Goal: Information Seeking & Learning: Learn about a topic

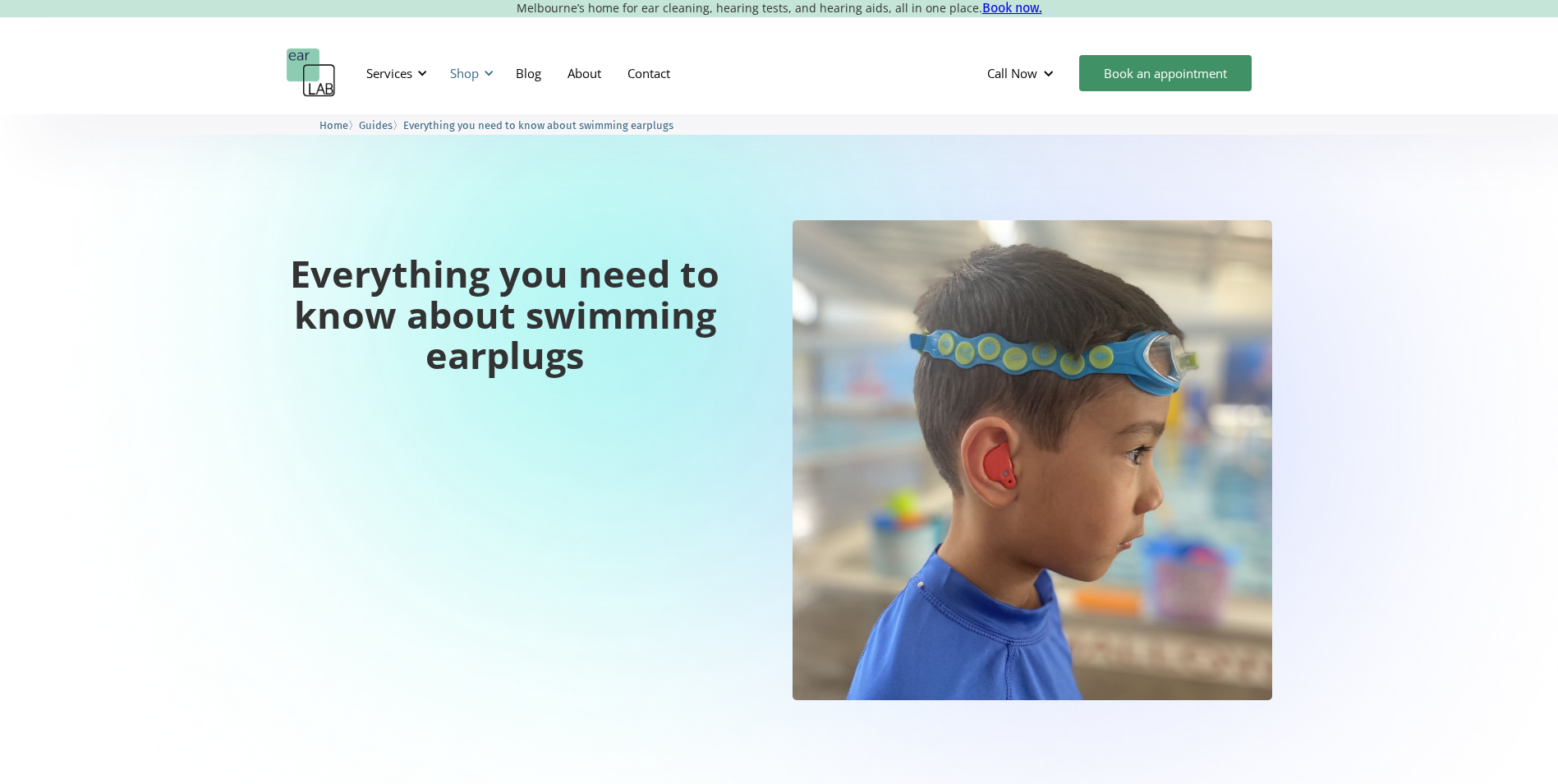
click at [488, 76] on div at bounding box center [488, 73] width 12 height 12
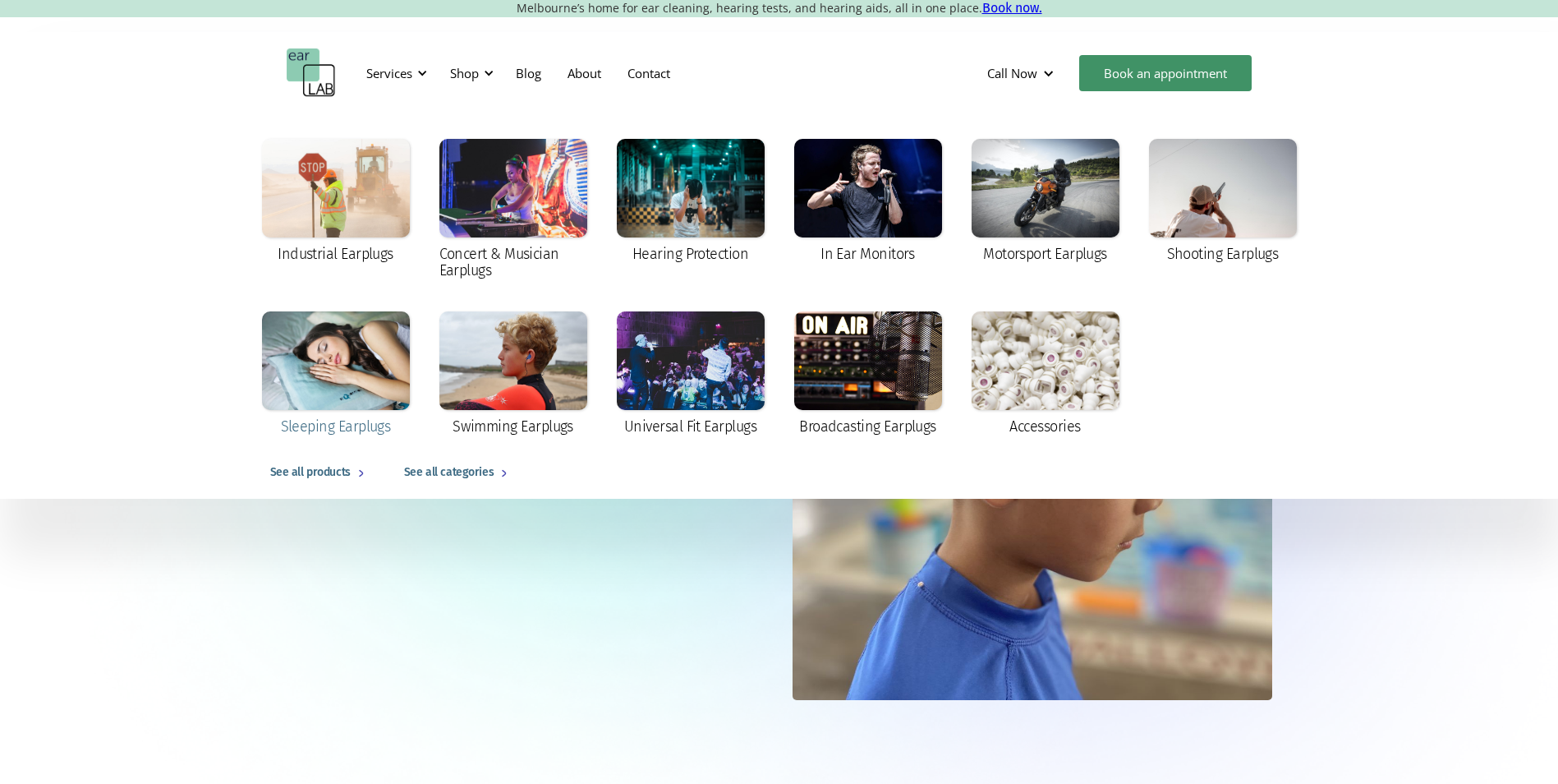
click at [376, 360] on div at bounding box center [335, 360] width 148 height 98
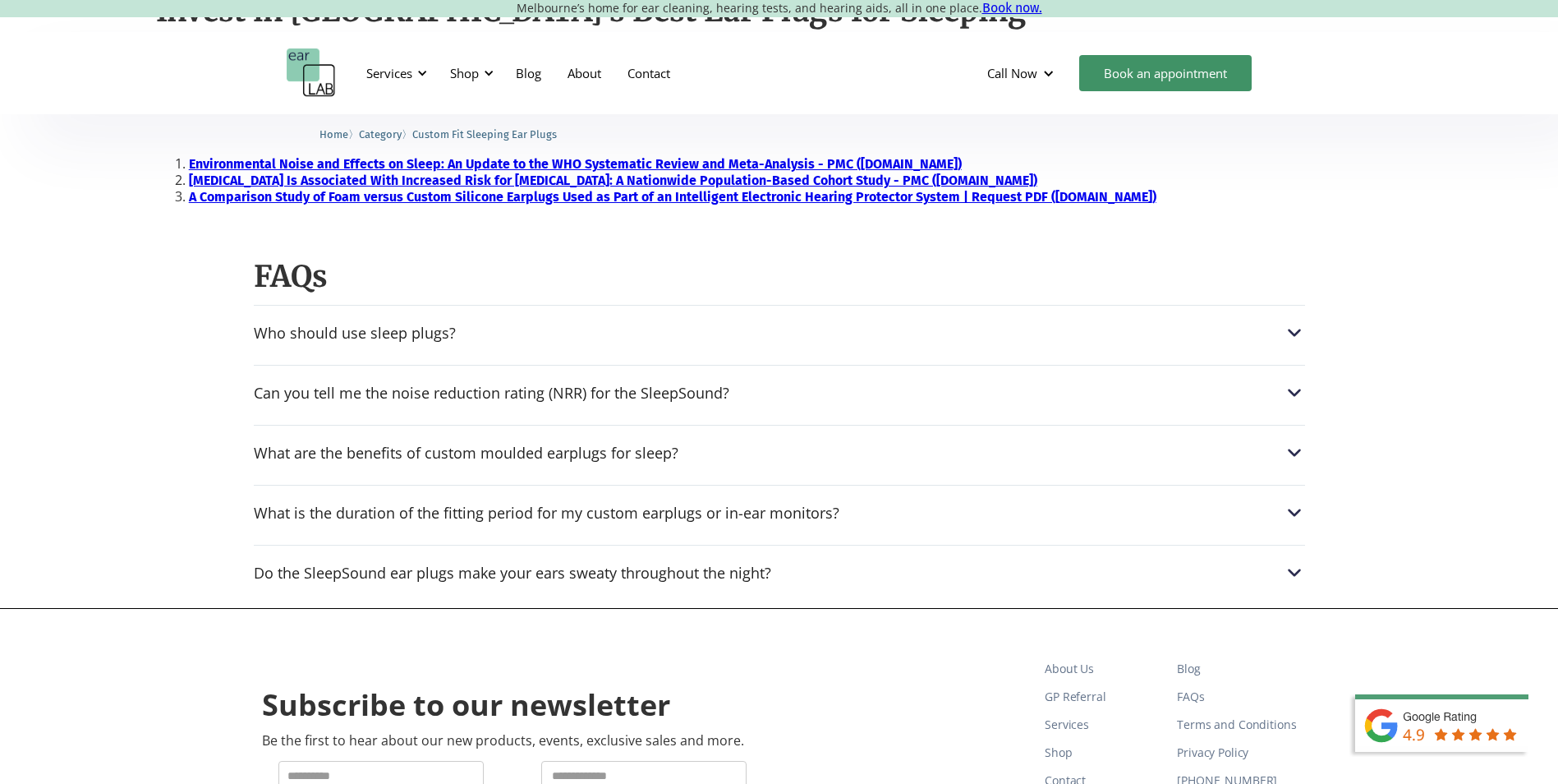
scroll to position [1725, 0]
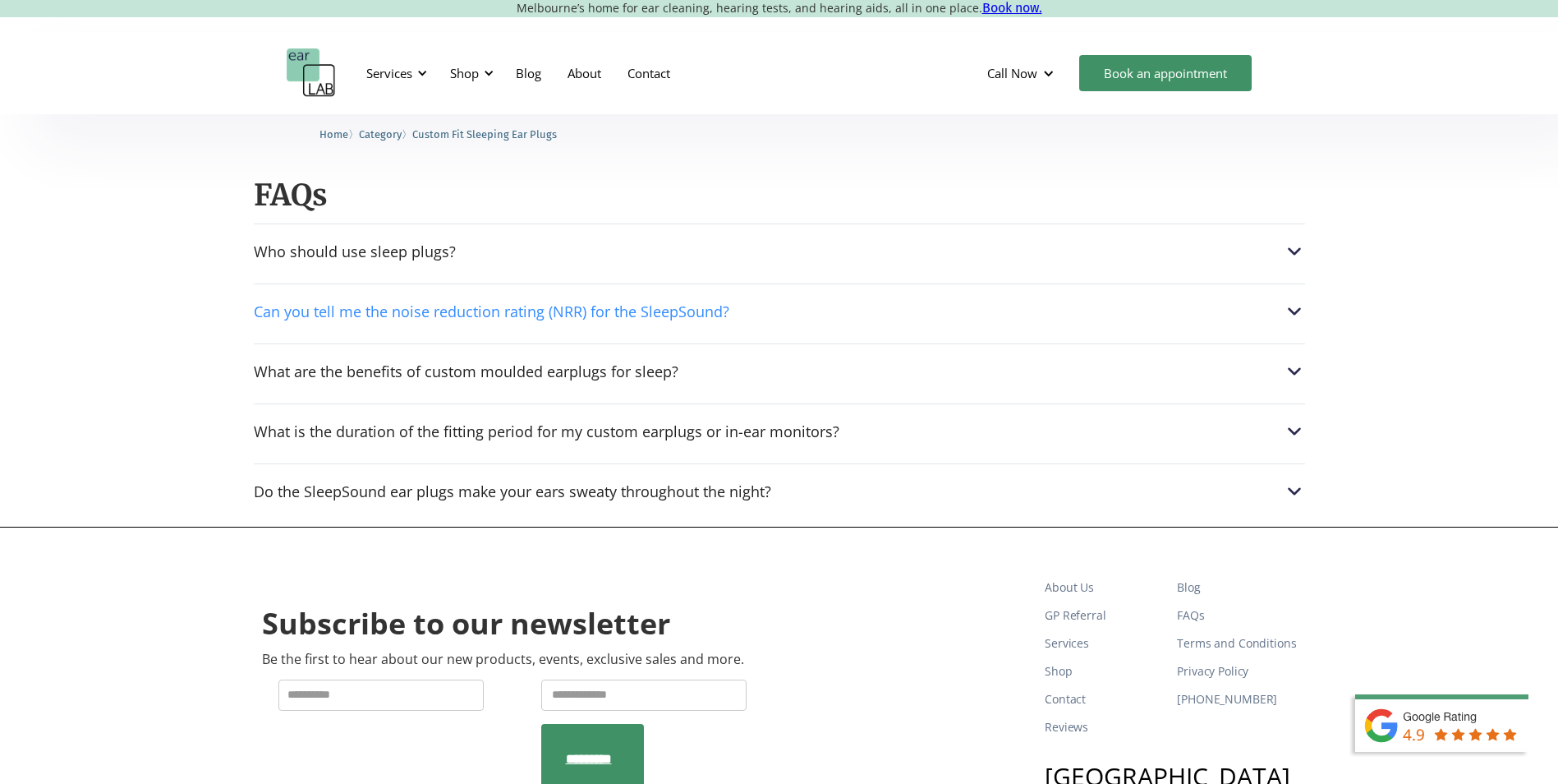
click at [879, 321] on div "Can you tell me the noise reduction rating (NRR) for the SleepSound?" at bounding box center [779, 310] width 1051 height 21
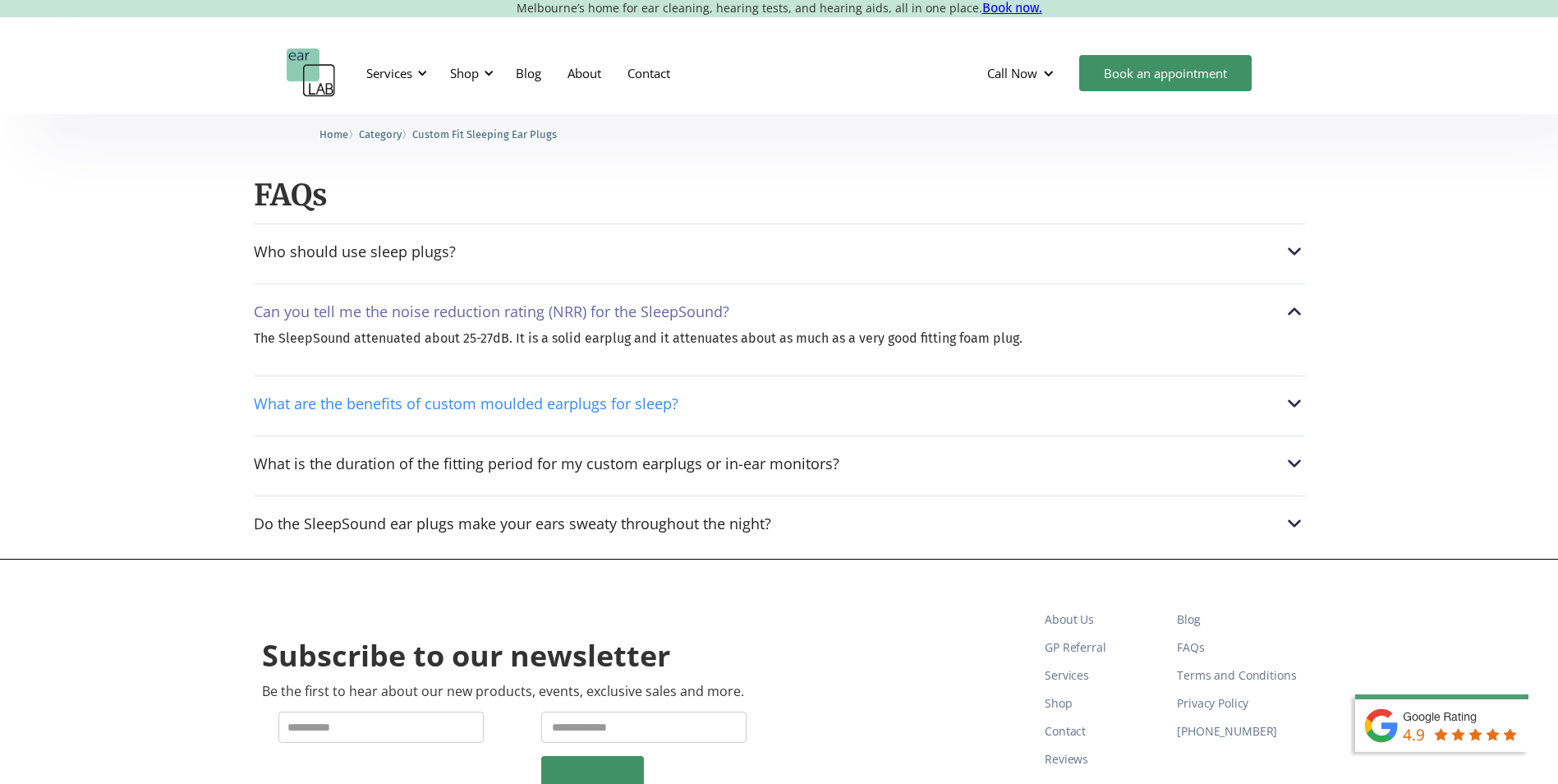
click at [812, 402] on div "What are the benefits of custom moulded earplugs for sleep?" at bounding box center [779, 403] width 1051 height 21
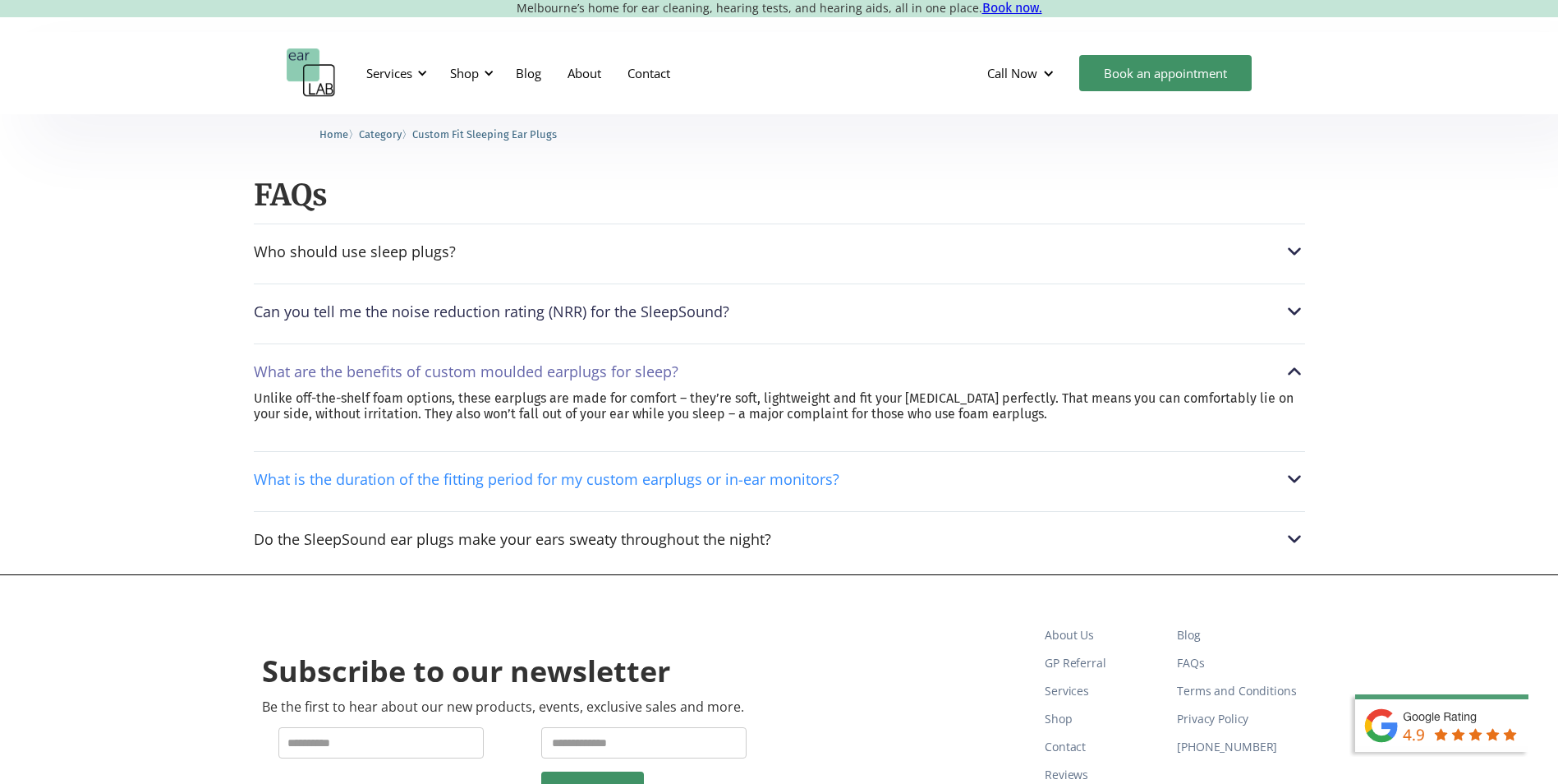
click at [718, 480] on div "What is the duration of the fitting period for my custom earplugs or in-ear mon…" at bounding box center [546, 479] width 586 height 17
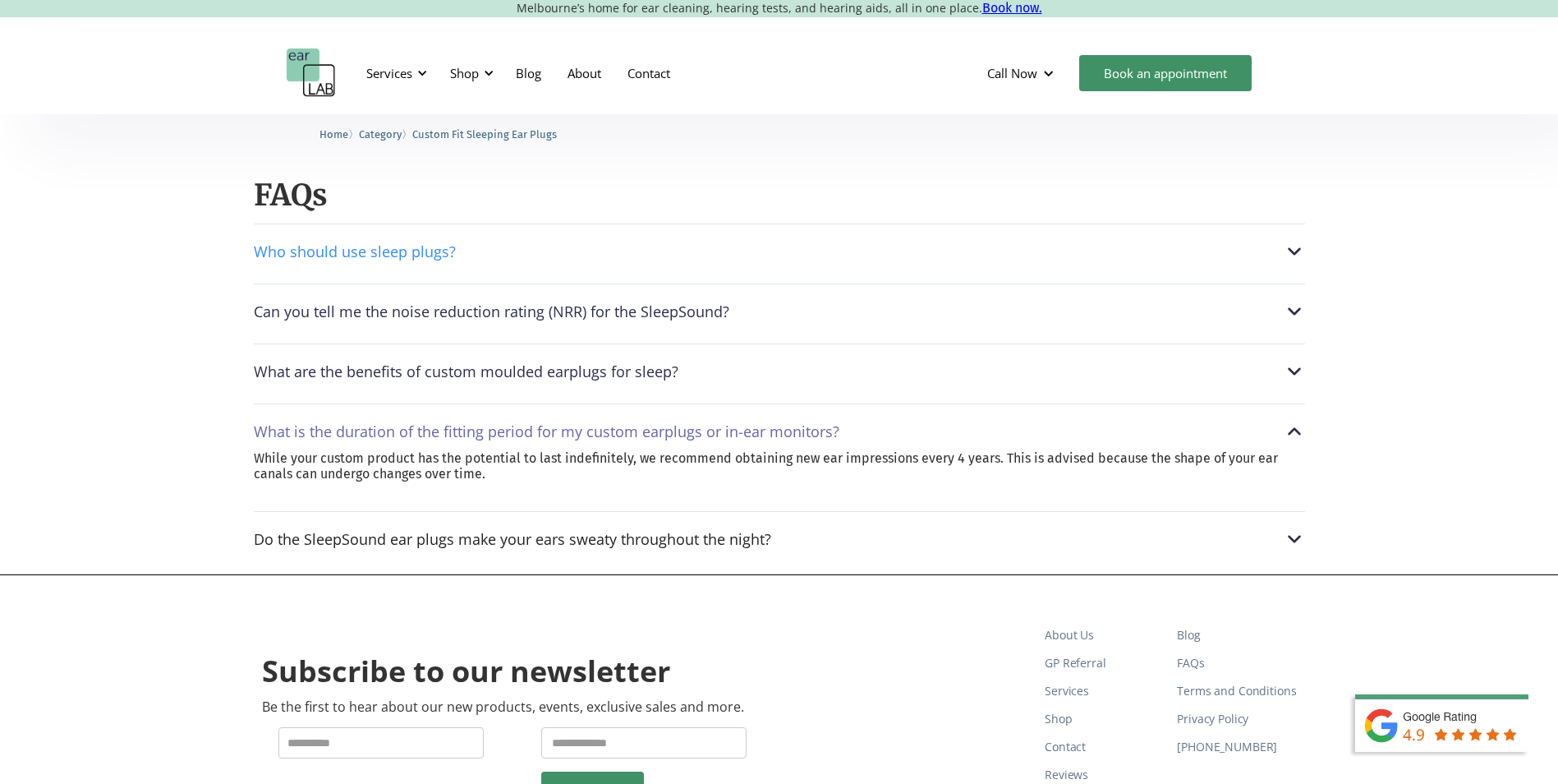
click at [483, 253] on div "Who should use sleep plugs?" at bounding box center [779, 251] width 1051 height 21
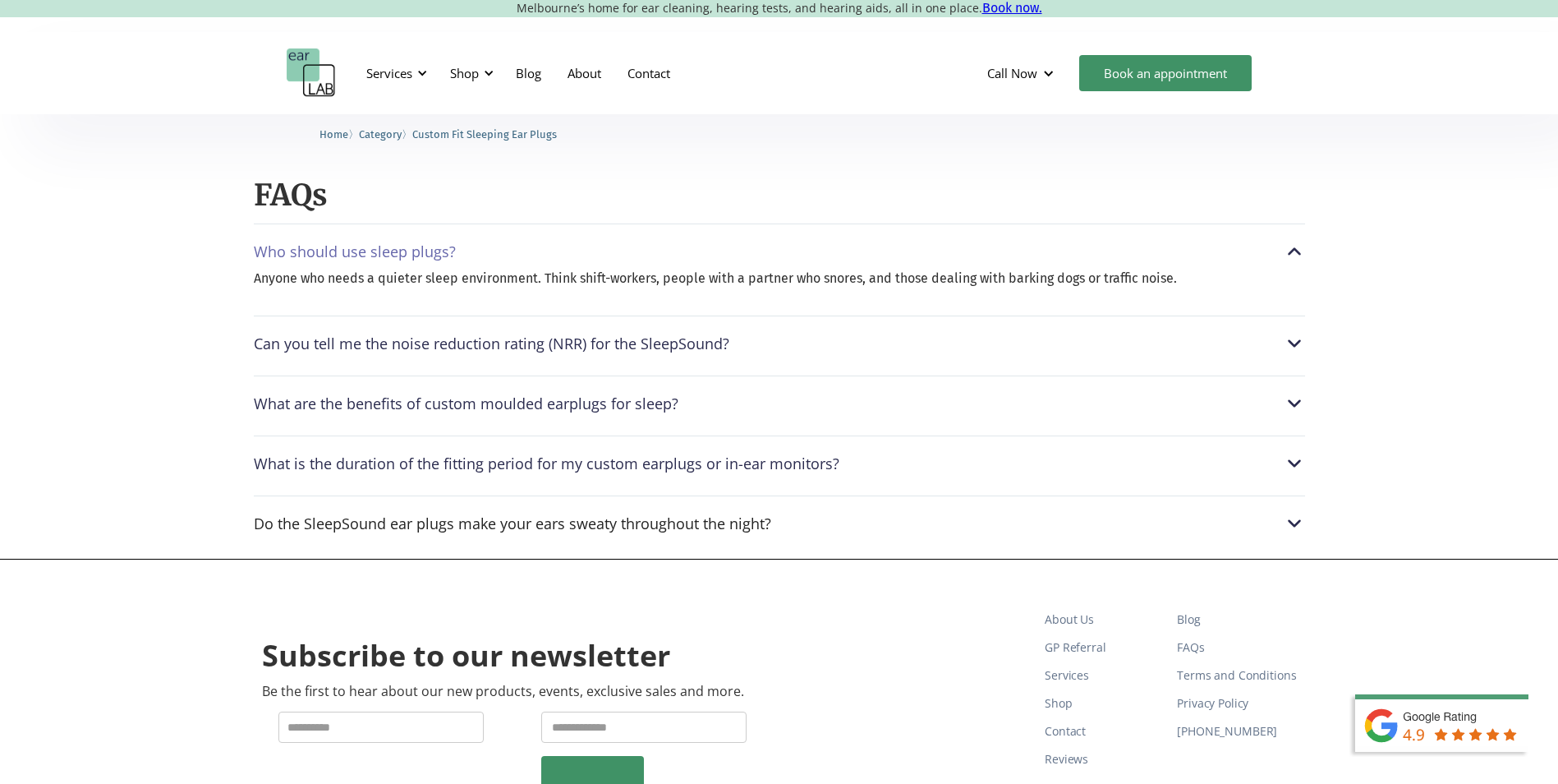
click at [511, 352] on div "Can you tell me the noise reduction rating (NRR) for the SleepSound?" at bounding box center [491, 343] width 476 height 17
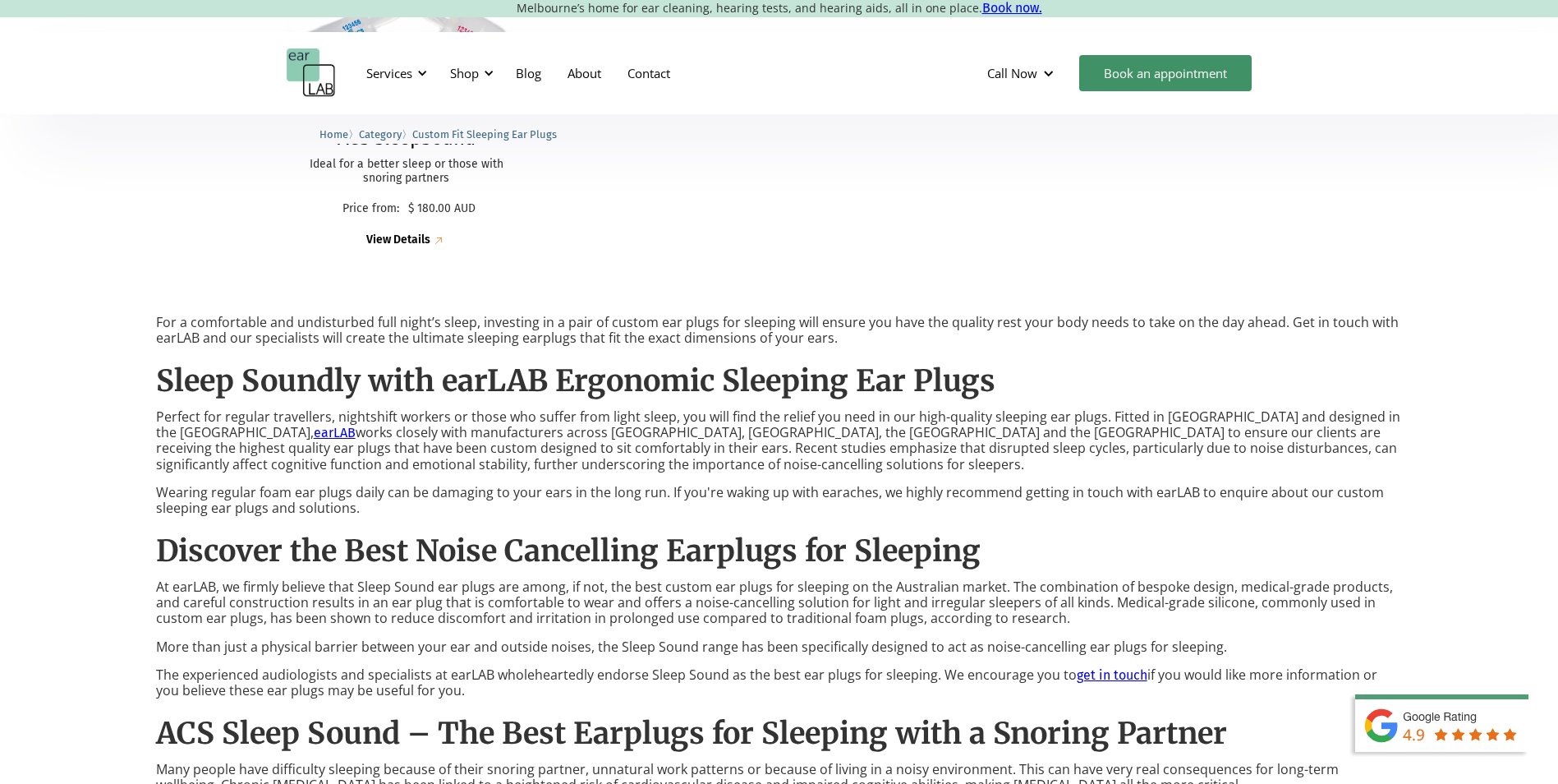
scroll to position [410, 0]
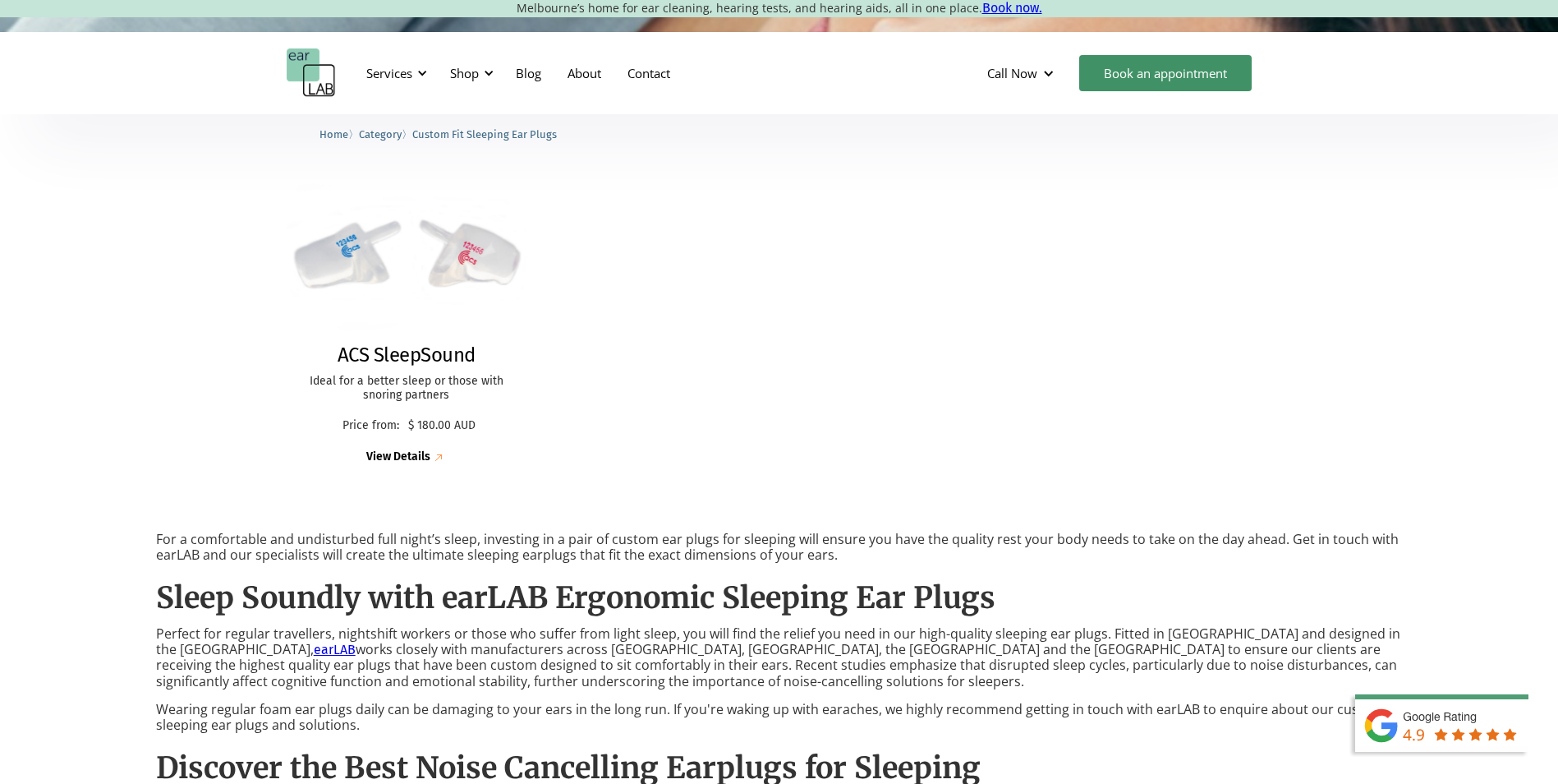
click at [437, 456] on img at bounding box center [439, 457] width 17 height 17
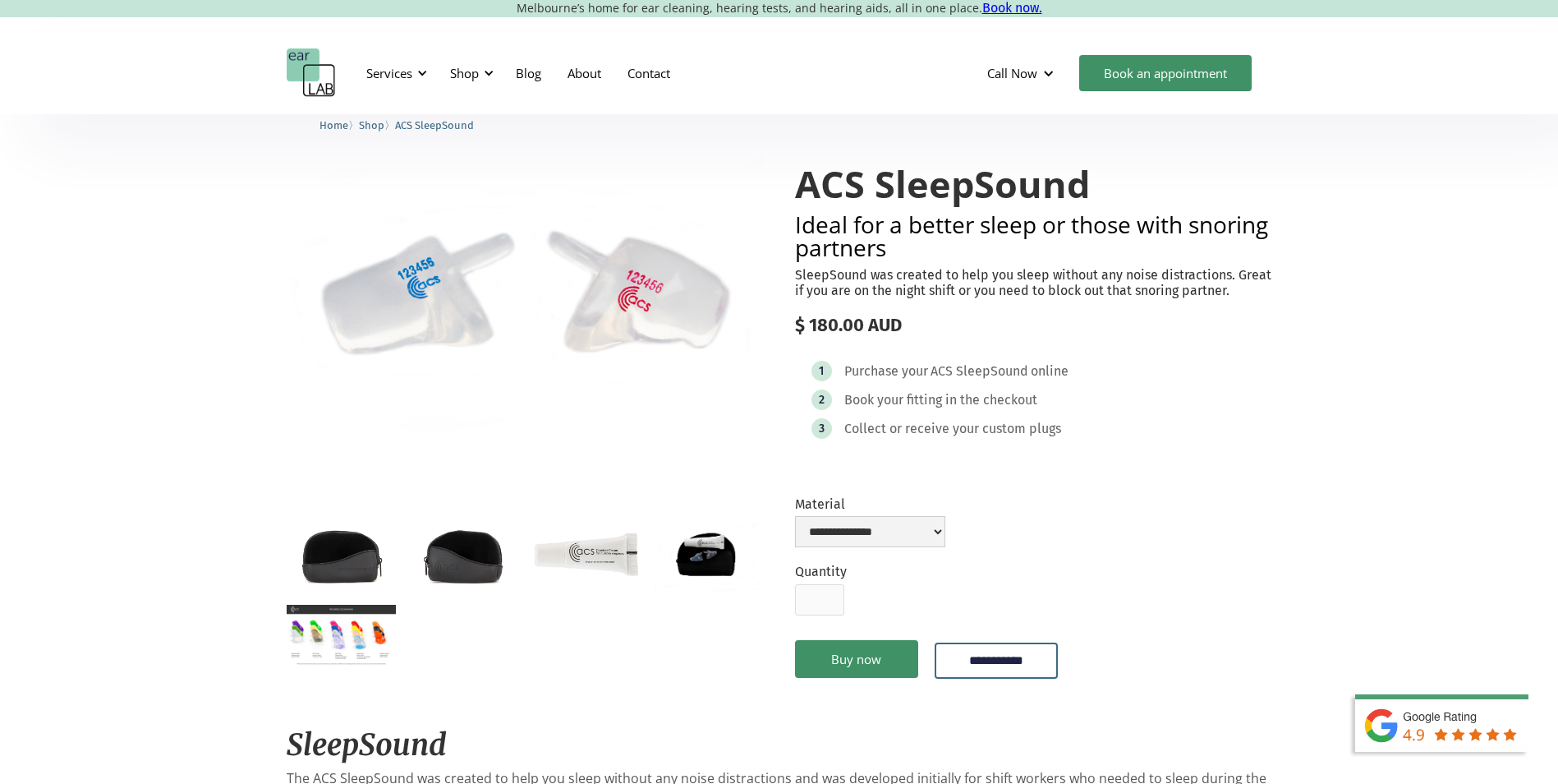
scroll to position [82, 0]
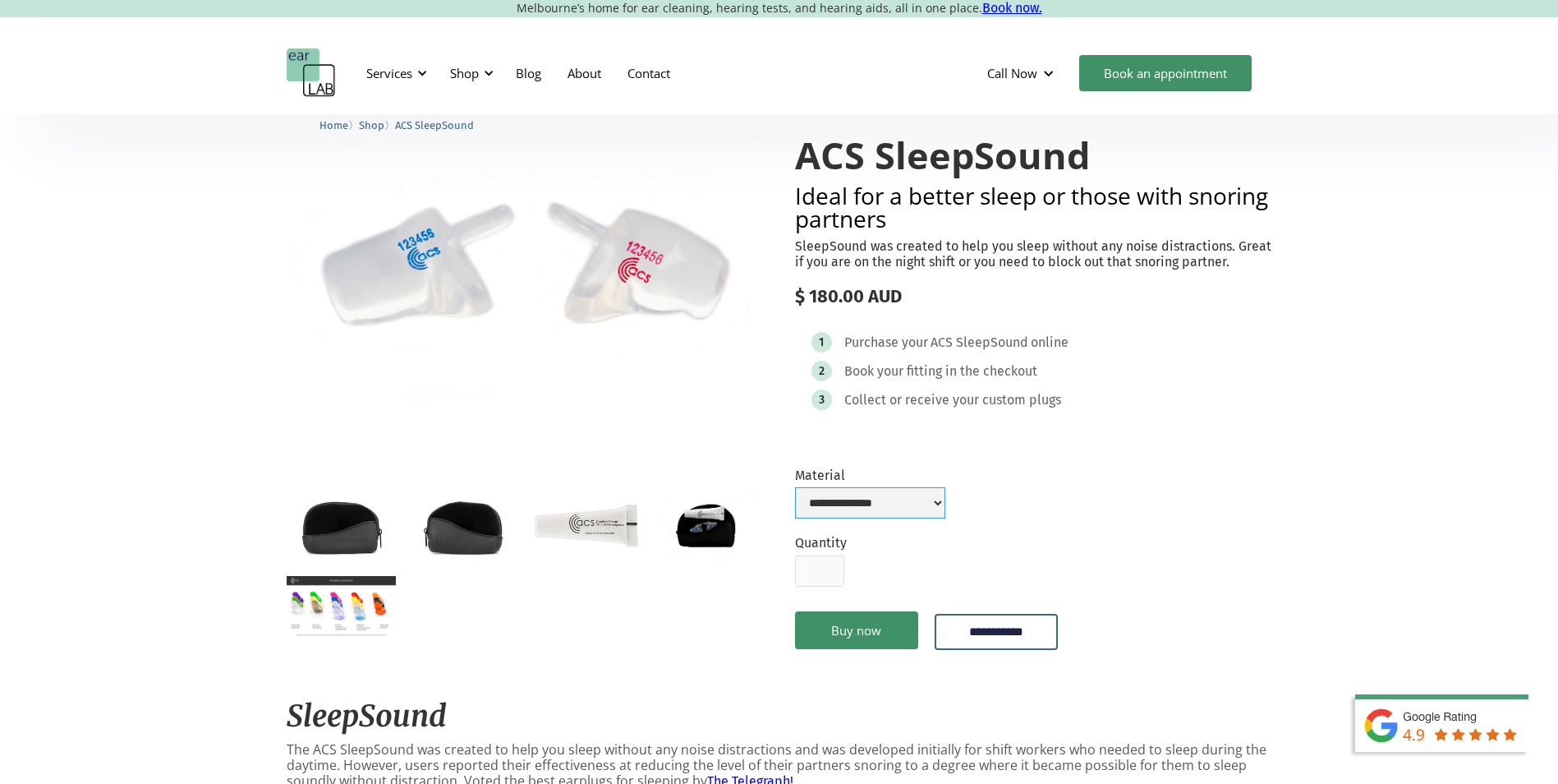
click at [946, 496] on select "**********" at bounding box center [870, 503] width 151 height 31
select select "**********"
click at [795, 487] on select "**********" at bounding box center [870, 503] width 151 height 31
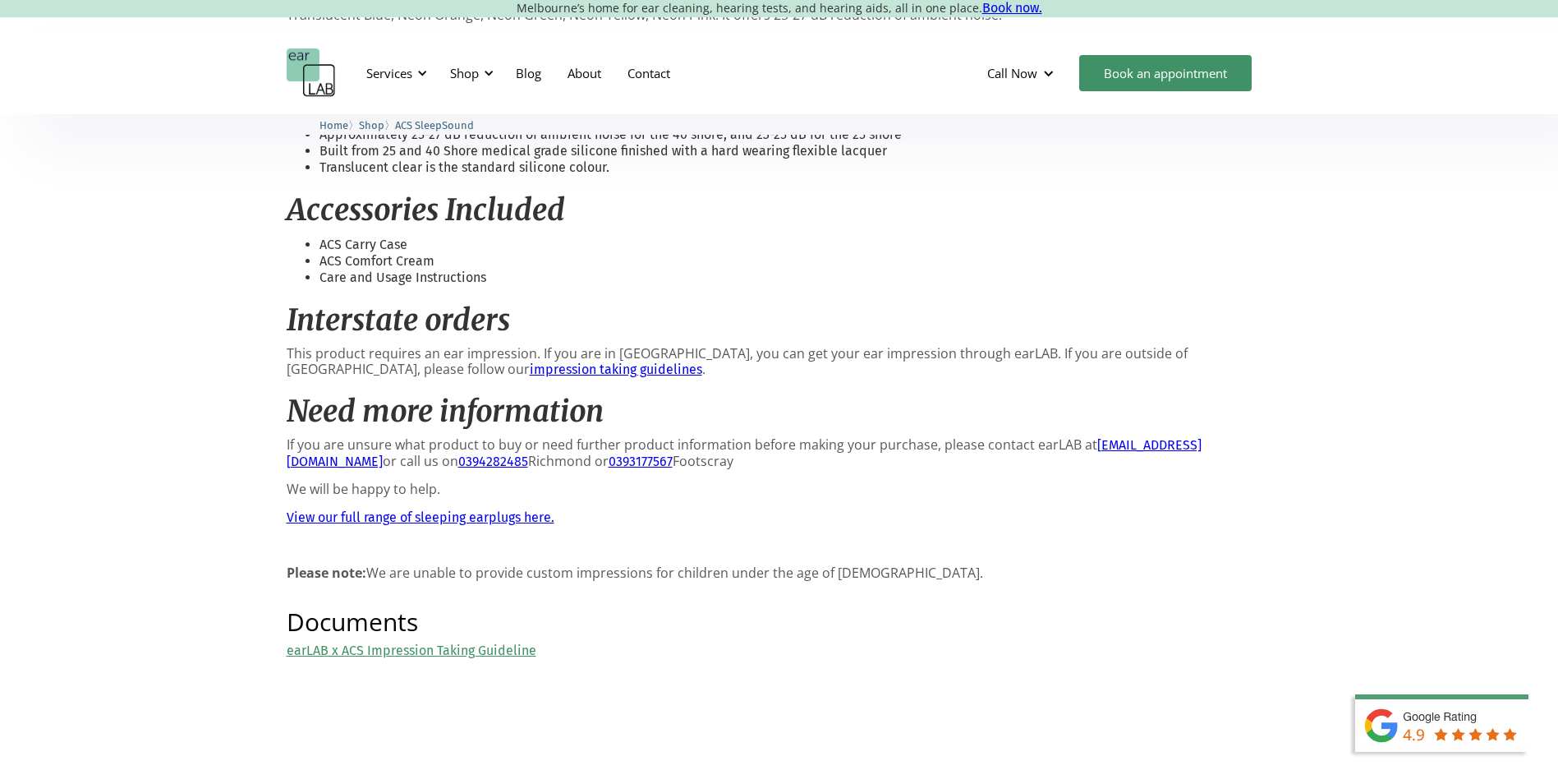
scroll to position [1150, 0]
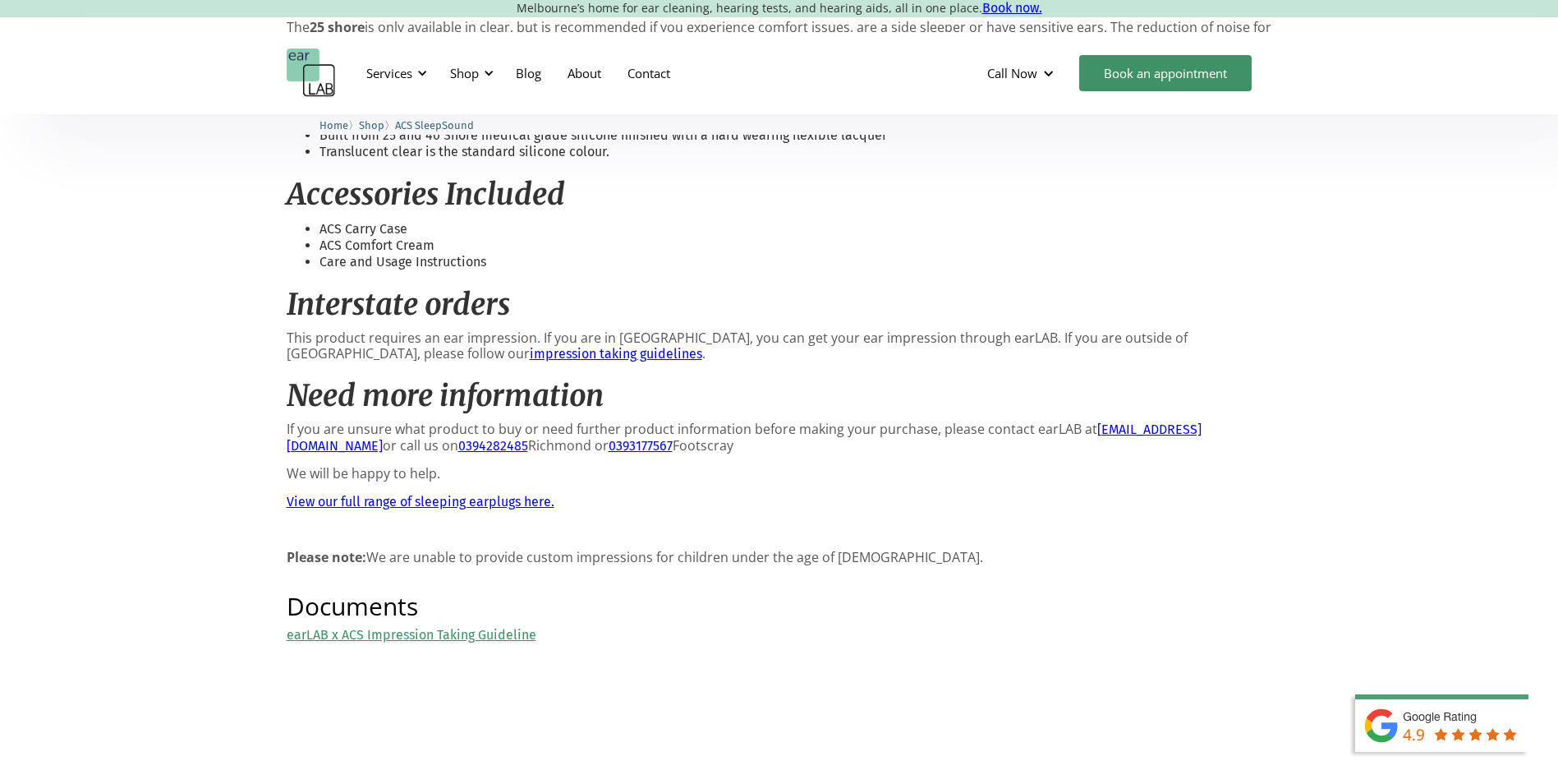
click at [530, 346] on link "impression taking guidelines" at bounding box center [616, 353] width 173 height 16
